Goal: Task Accomplishment & Management: Complete application form

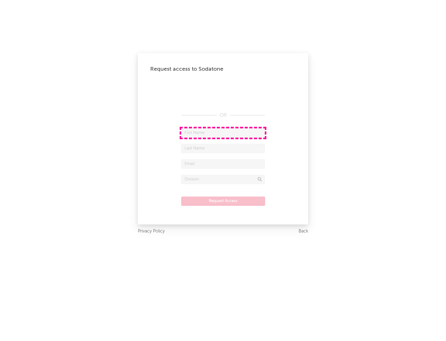
click at [223, 133] on input "text" at bounding box center [223, 132] width 84 height 9
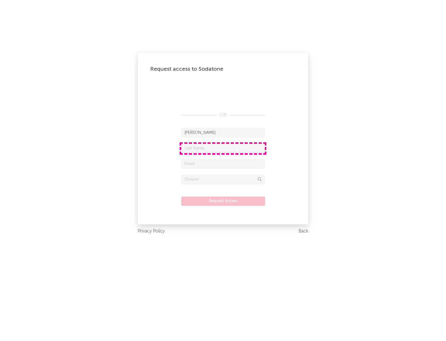
type input "[PERSON_NAME]"
click at [223, 148] on input "text" at bounding box center [223, 148] width 84 height 9
type input "[PERSON_NAME]"
click at [223, 164] on input "text" at bounding box center [223, 163] width 84 height 9
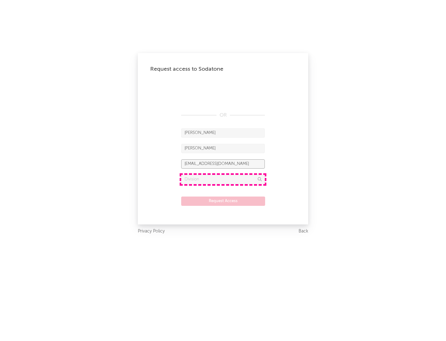
type input "[EMAIL_ADDRESS][DOMAIN_NAME]"
click at [223, 179] on input "text" at bounding box center [223, 179] width 84 height 9
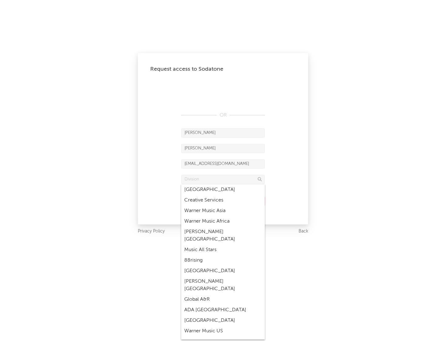
click at [223, 244] on div "Music All Stars" at bounding box center [223, 249] width 84 height 11
type input "Music All Stars"
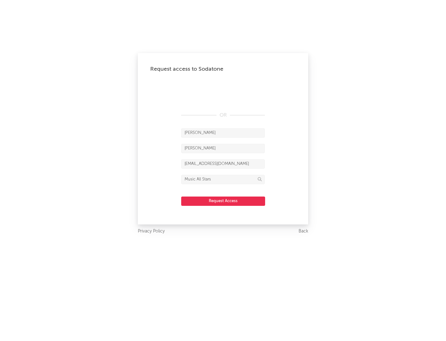
click at [223, 201] on button "Request Access" at bounding box center [223, 200] width 84 height 9
